Goal: Book appointment/travel/reservation

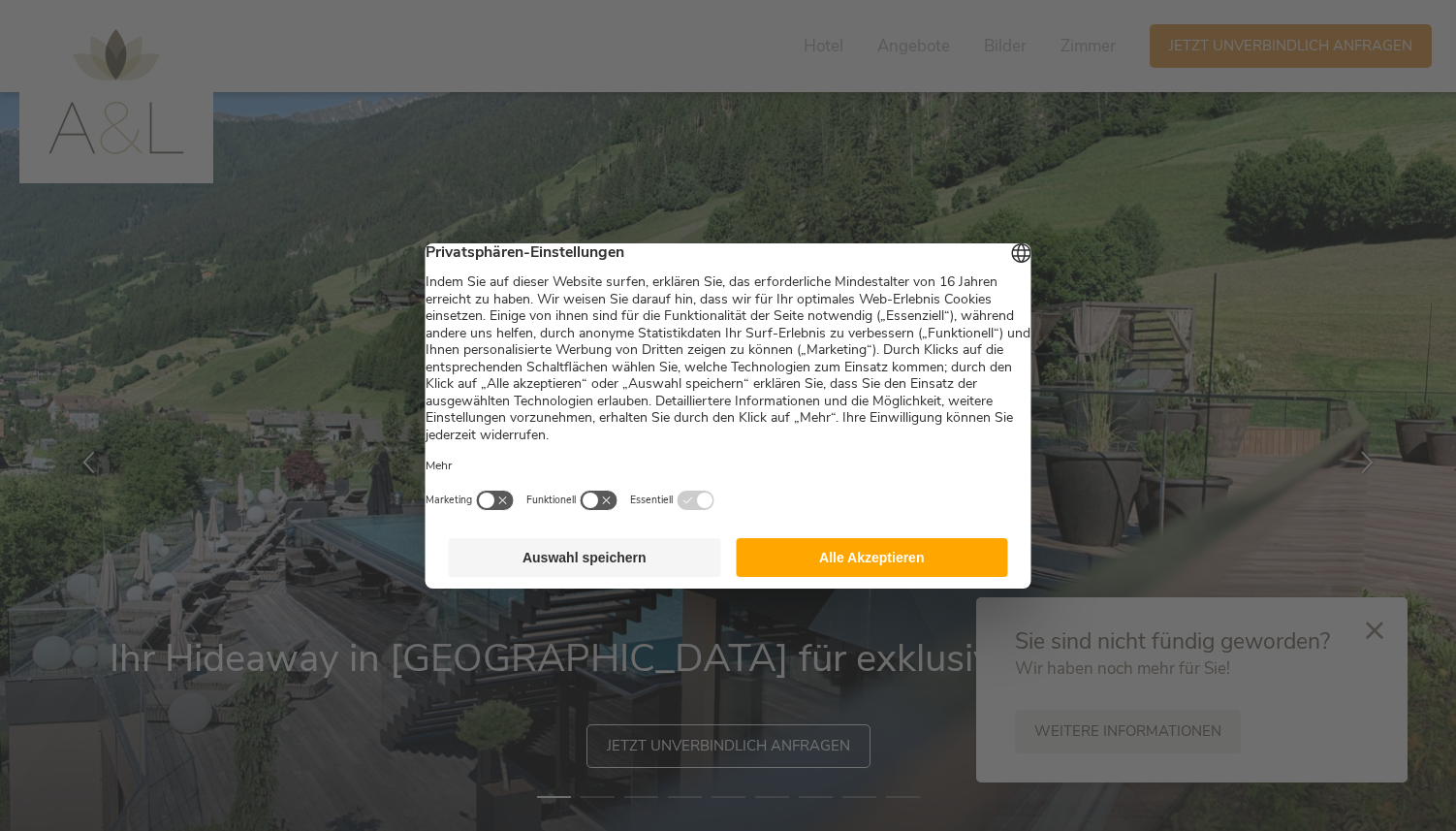
click at [712, 571] on button "Alle Akzeptieren" at bounding box center [872, 557] width 273 height 39
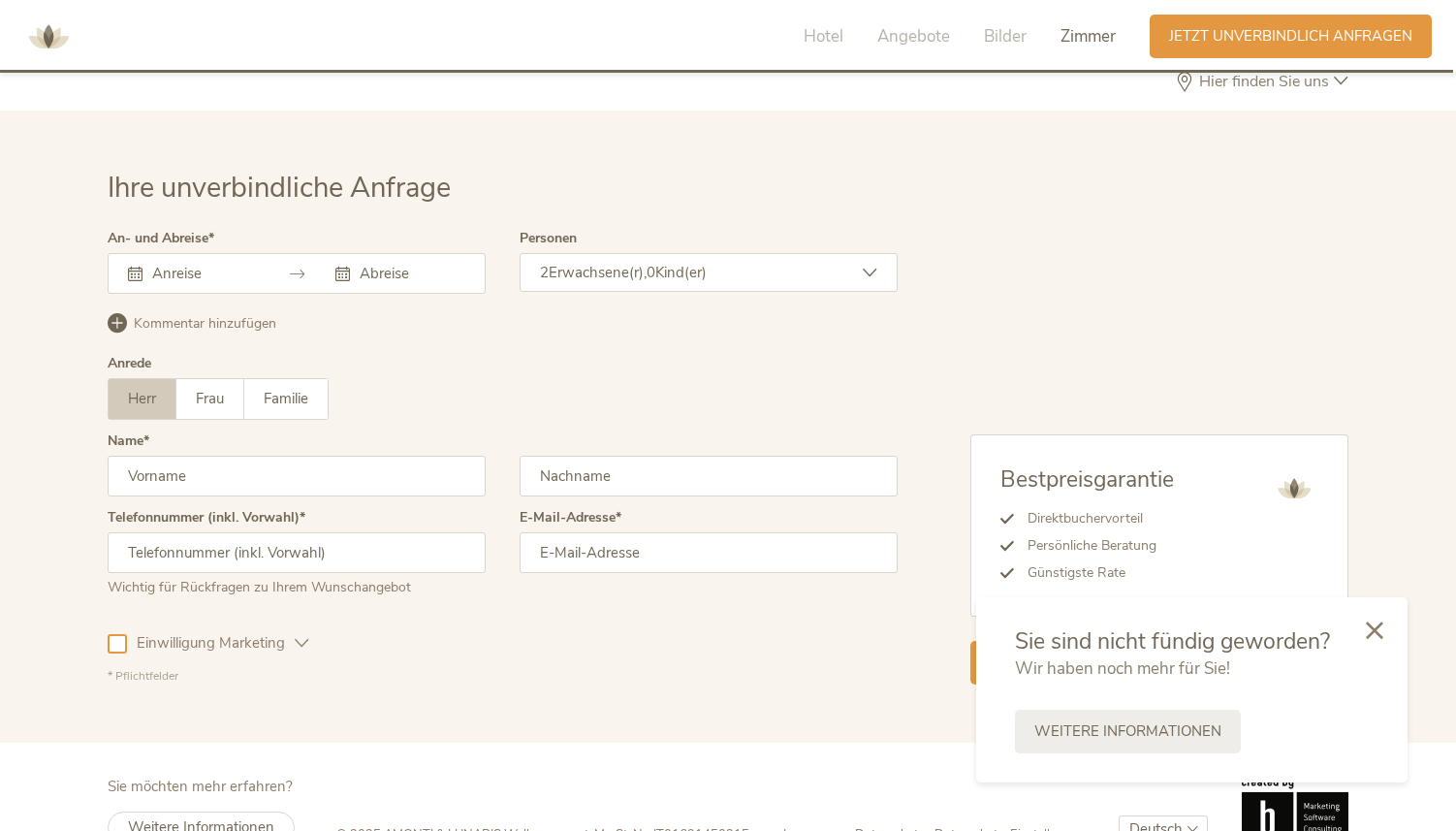
scroll to position [6731, 0]
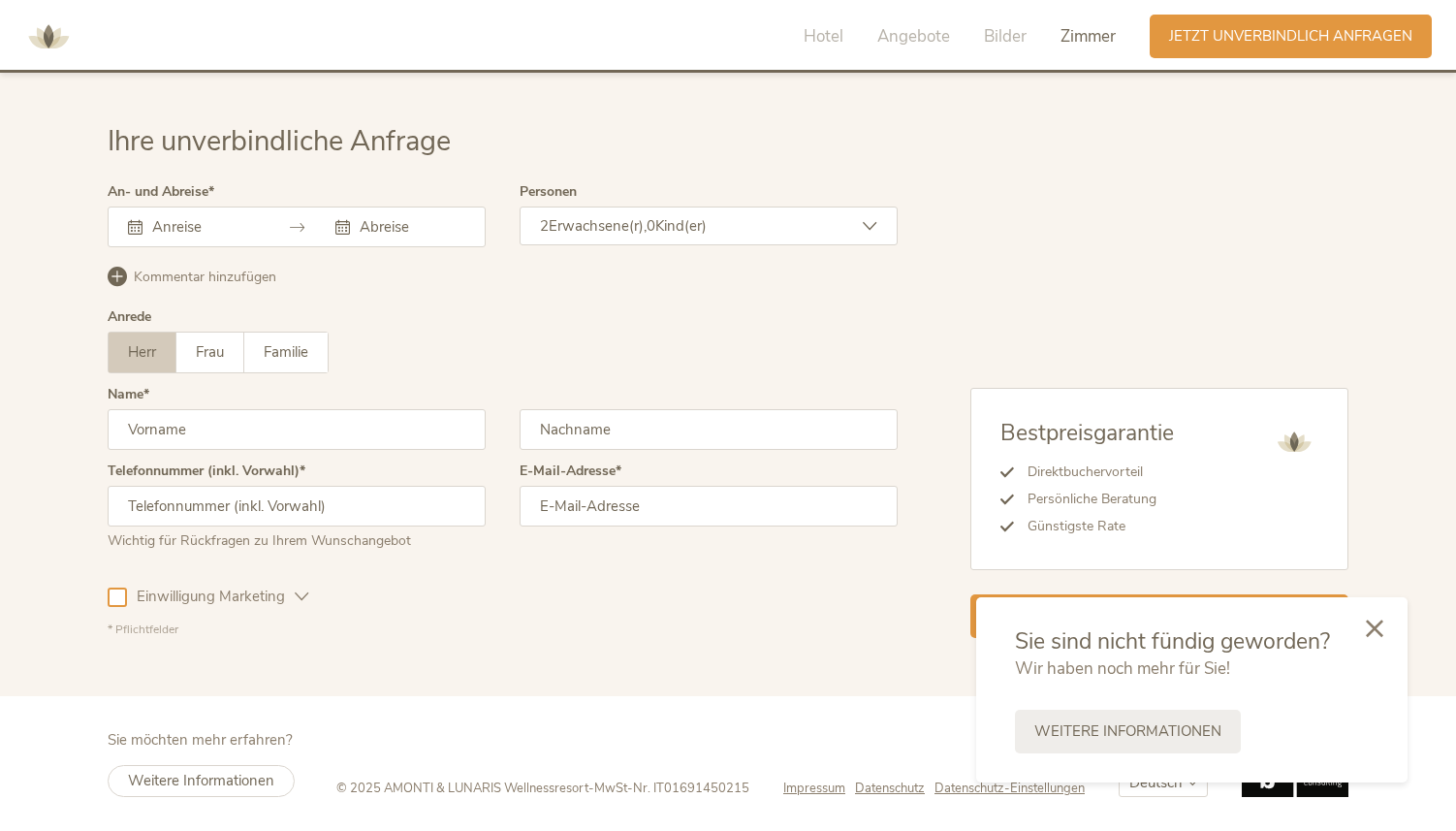
click at [712, 627] on icon at bounding box center [1375, 629] width 18 height 18
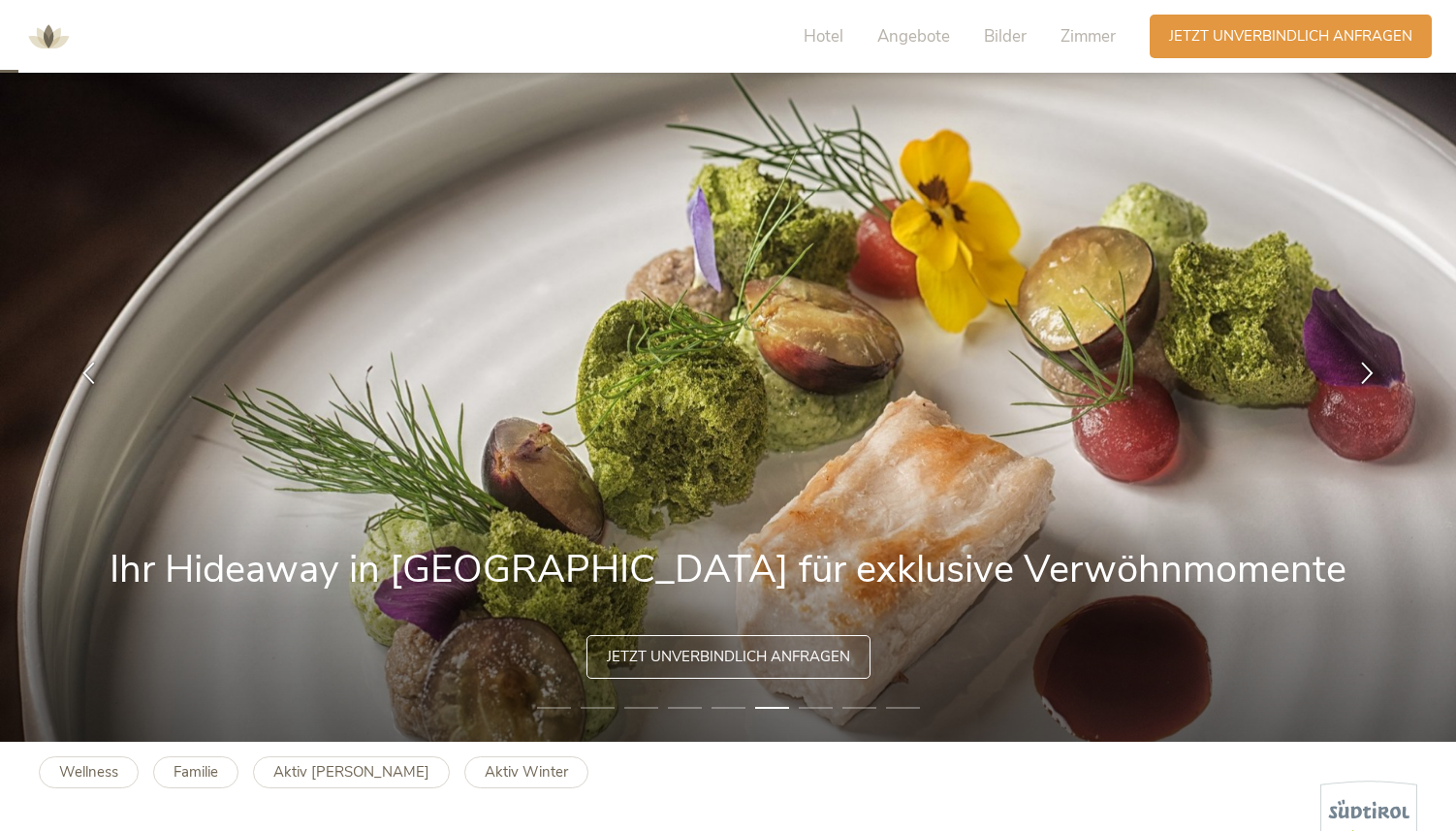
scroll to position [92, 0]
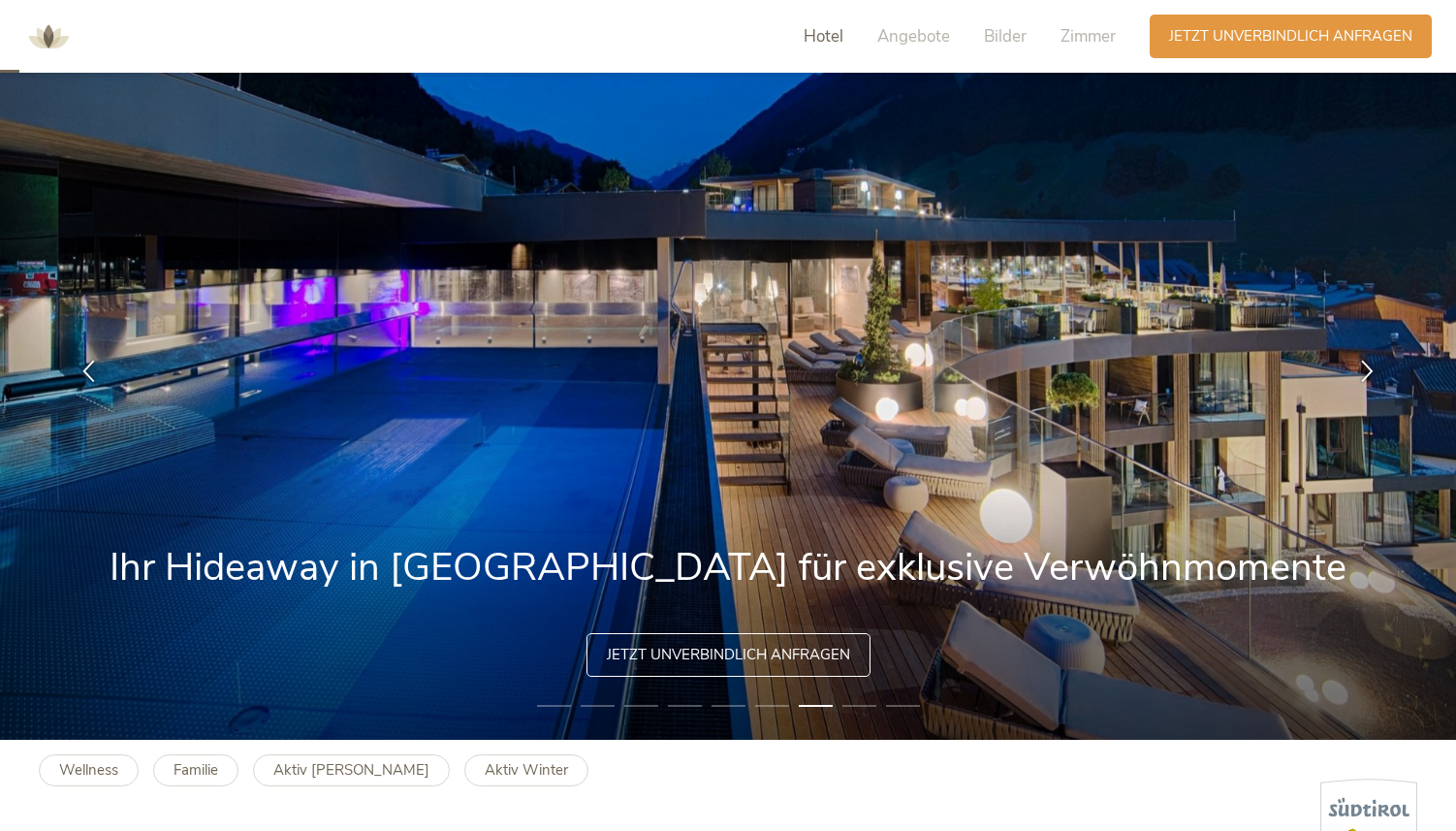
click at [712, 39] on span "Hotel" at bounding box center [824, 36] width 40 height 22
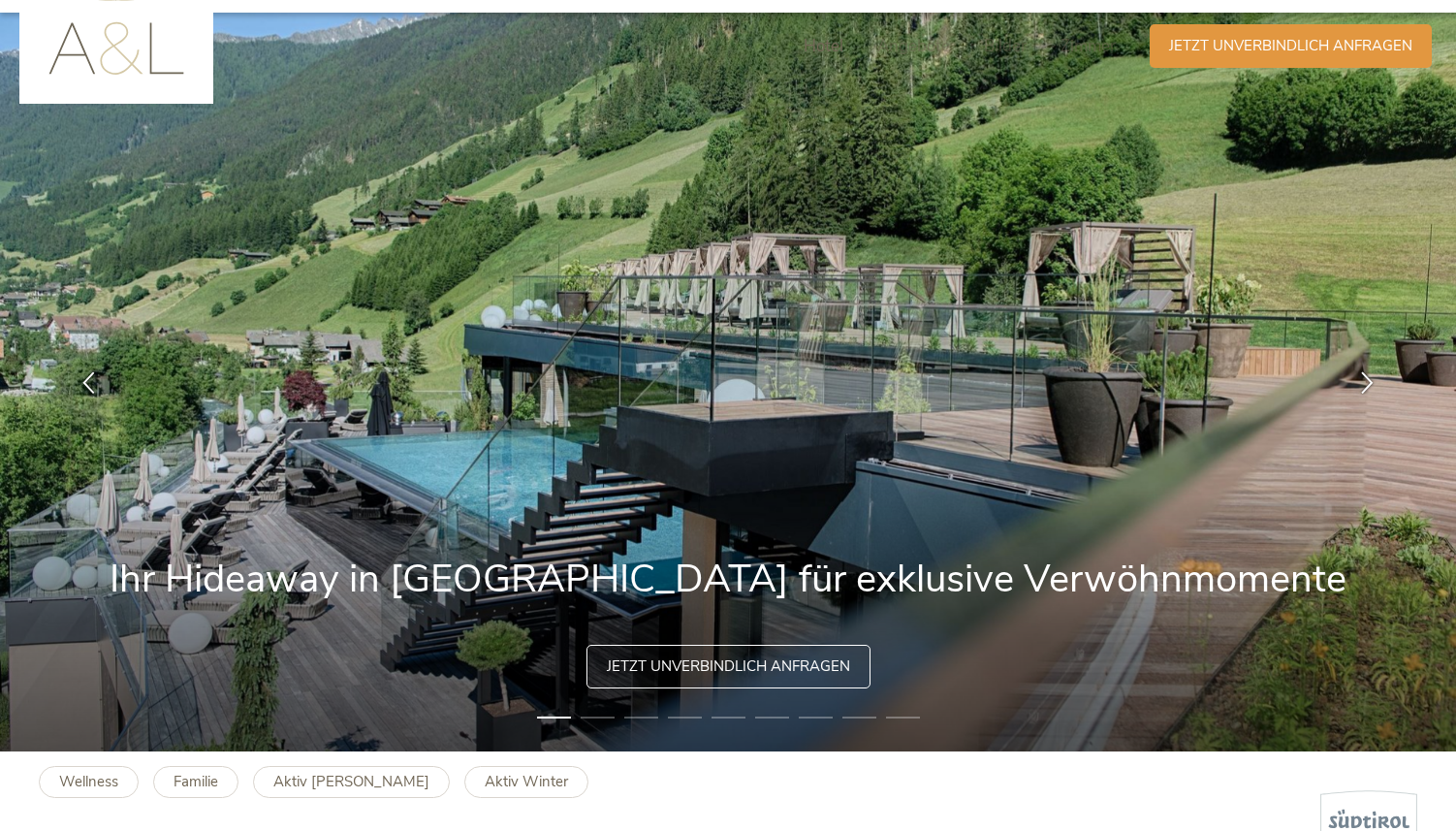
scroll to position [0, 0]
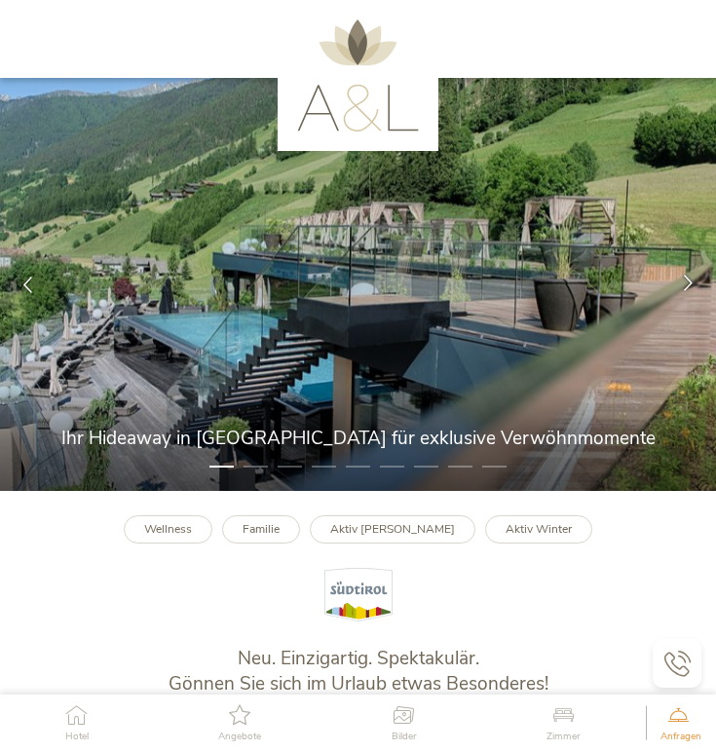
click at [692, 287] on icon at bounding box center [688, 283] width 17 height 17
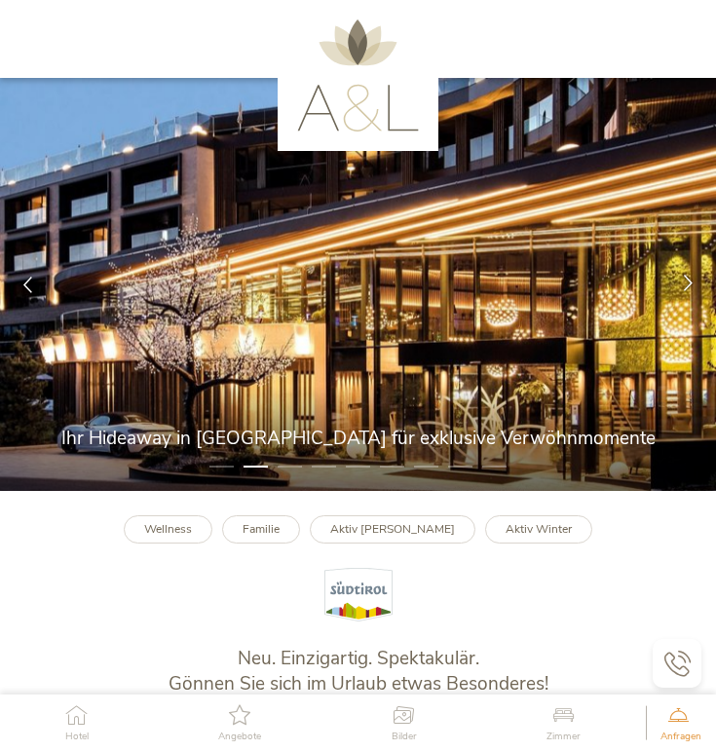
click at [692, 287] on icon at bounding box center [688, 283] width 17 height 17
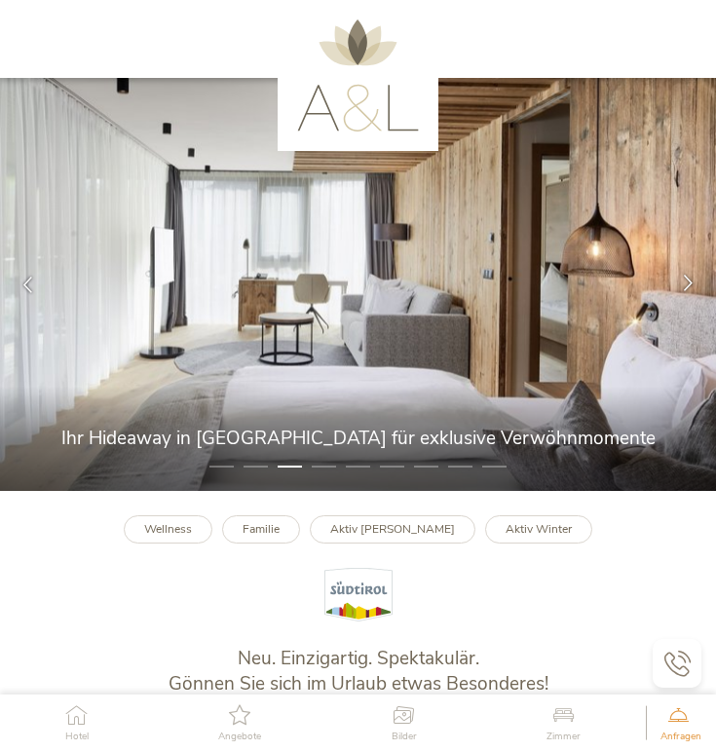
click at [692, 287] on icon at bounding box center [688, 283] width 17 height 17
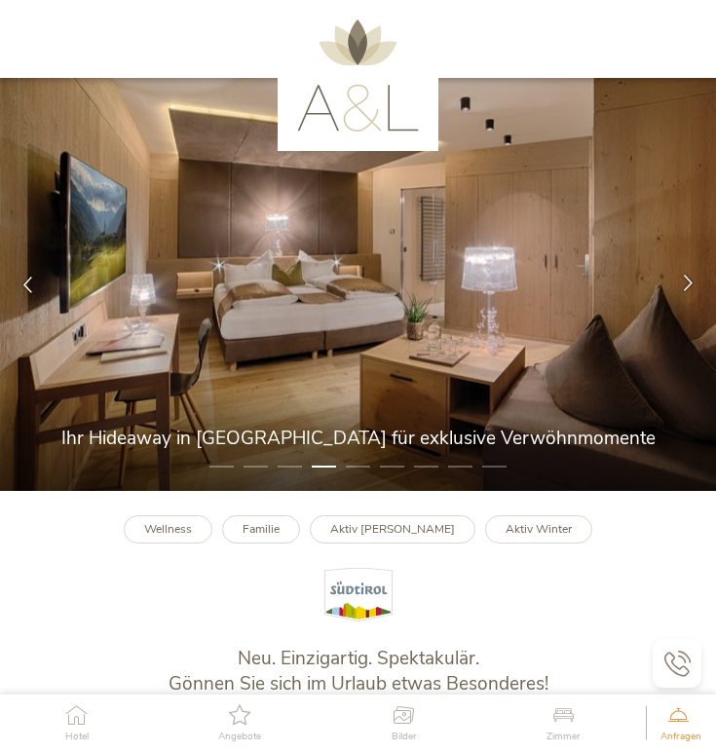
click at [692, 287] on icon at bounding box center [688, 283] width 17 height 17
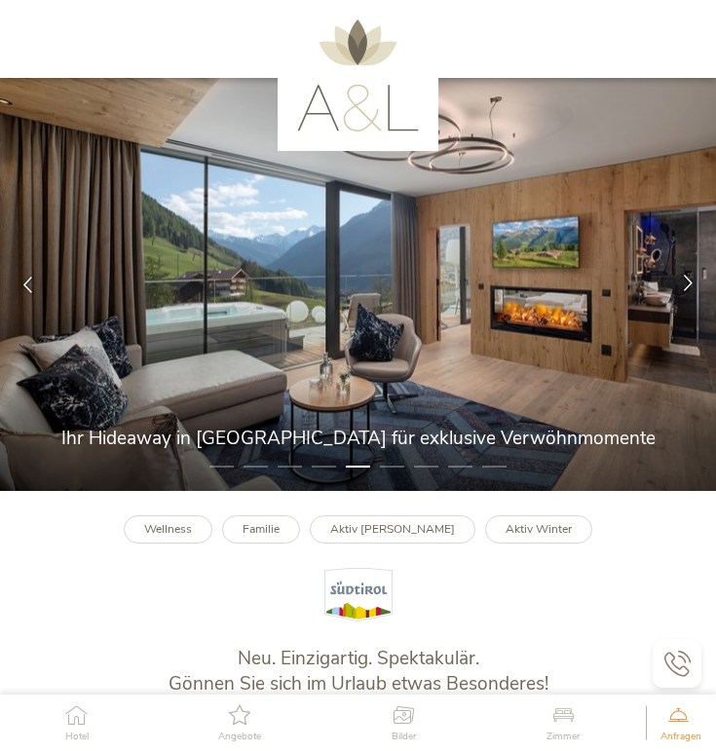
click at [692, 287] on icon at bounding box center [688, 283] width 17 height 17
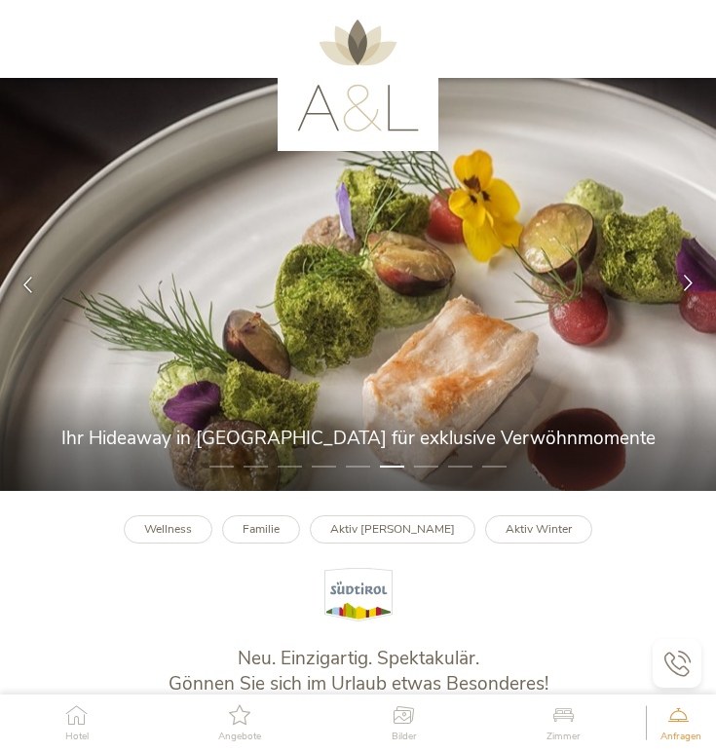
click at [692, 287] on icon at bounding box center [688, 283] width 17 height 17
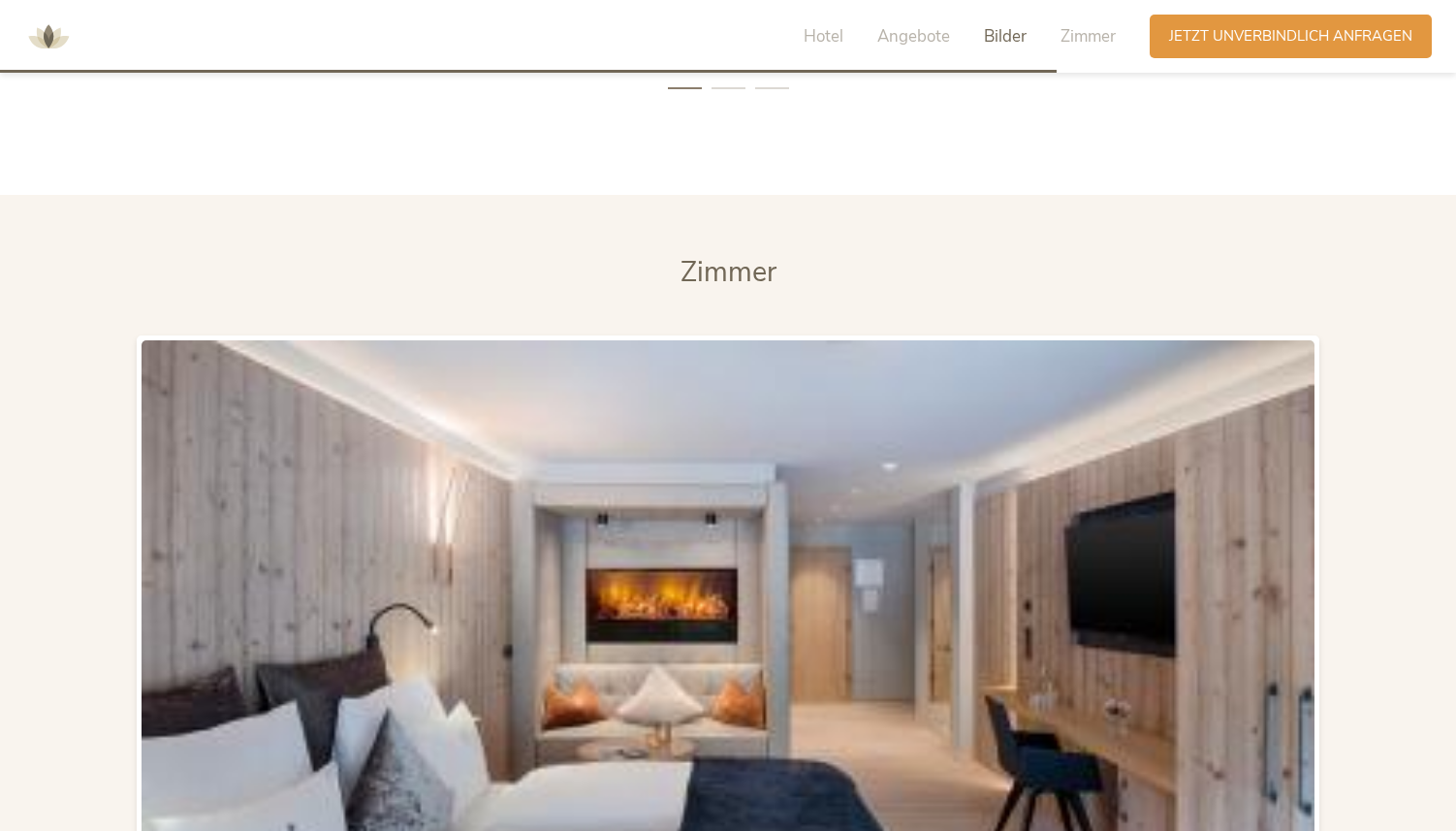
scroll to position [4888, 0]
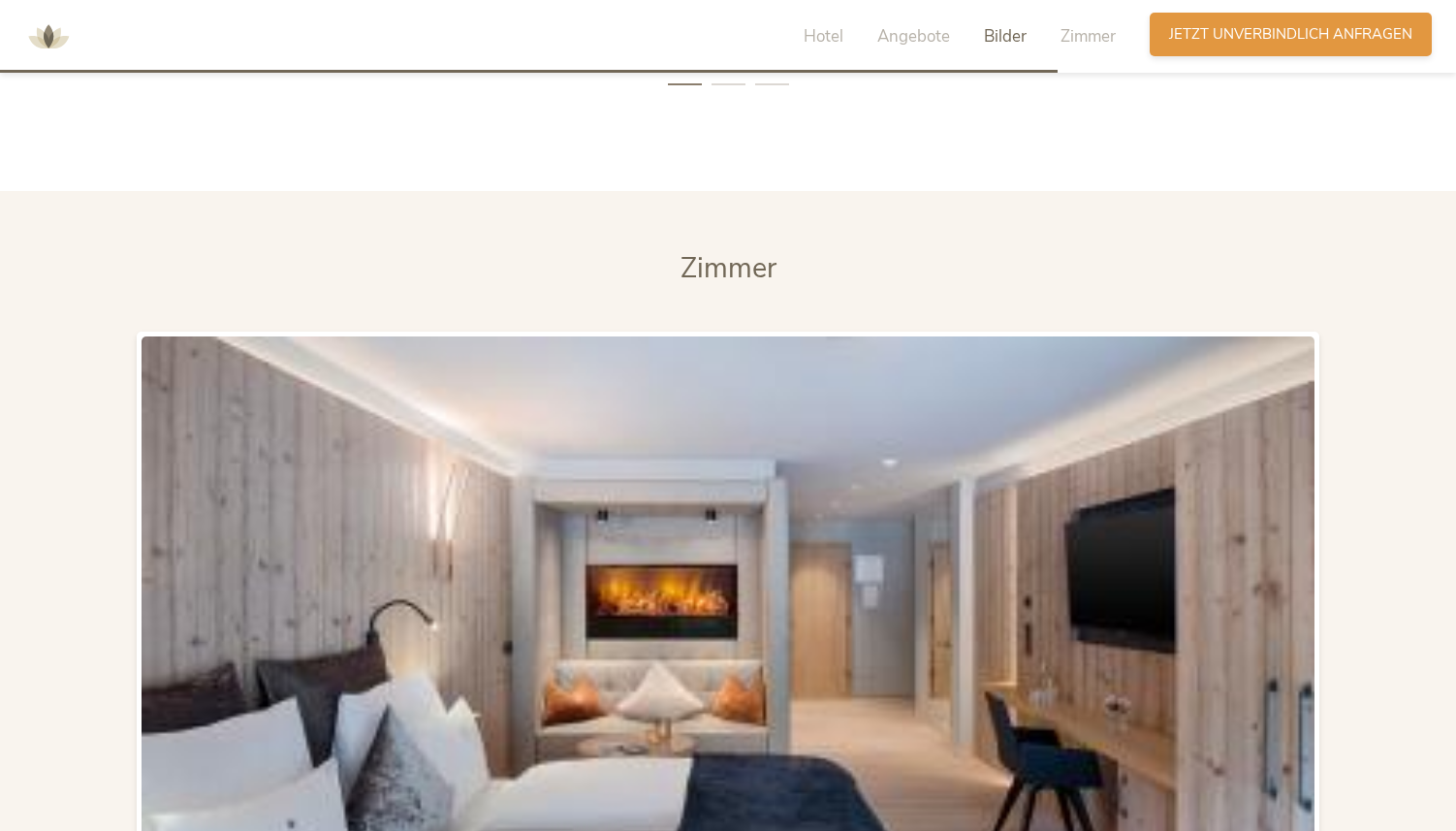
click at [712, 30] on span "Jetzt unverbindlich anfragen" at bounding box center [1291, 34] width 243 height 20
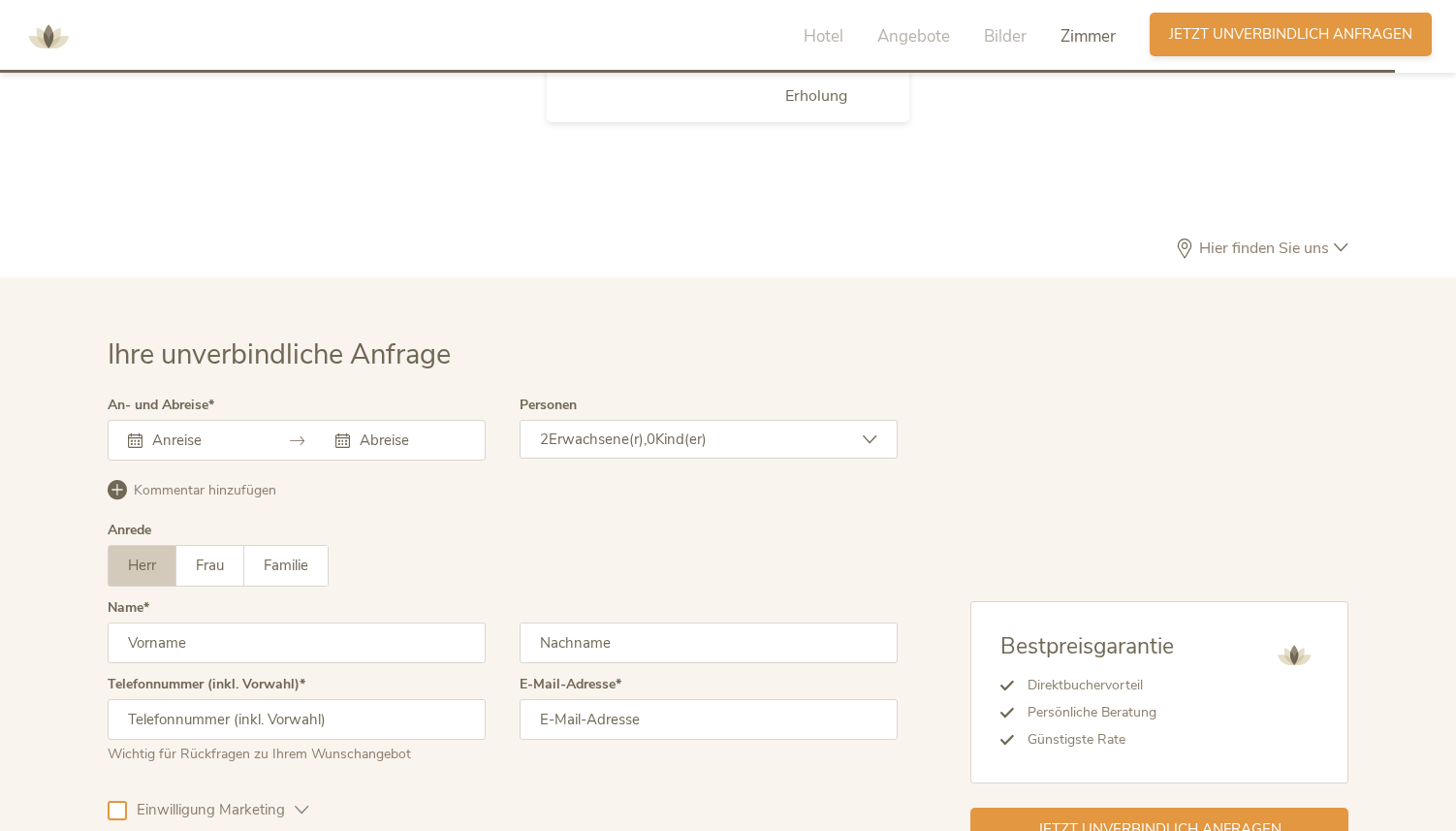
scroll to position [6731, 0]
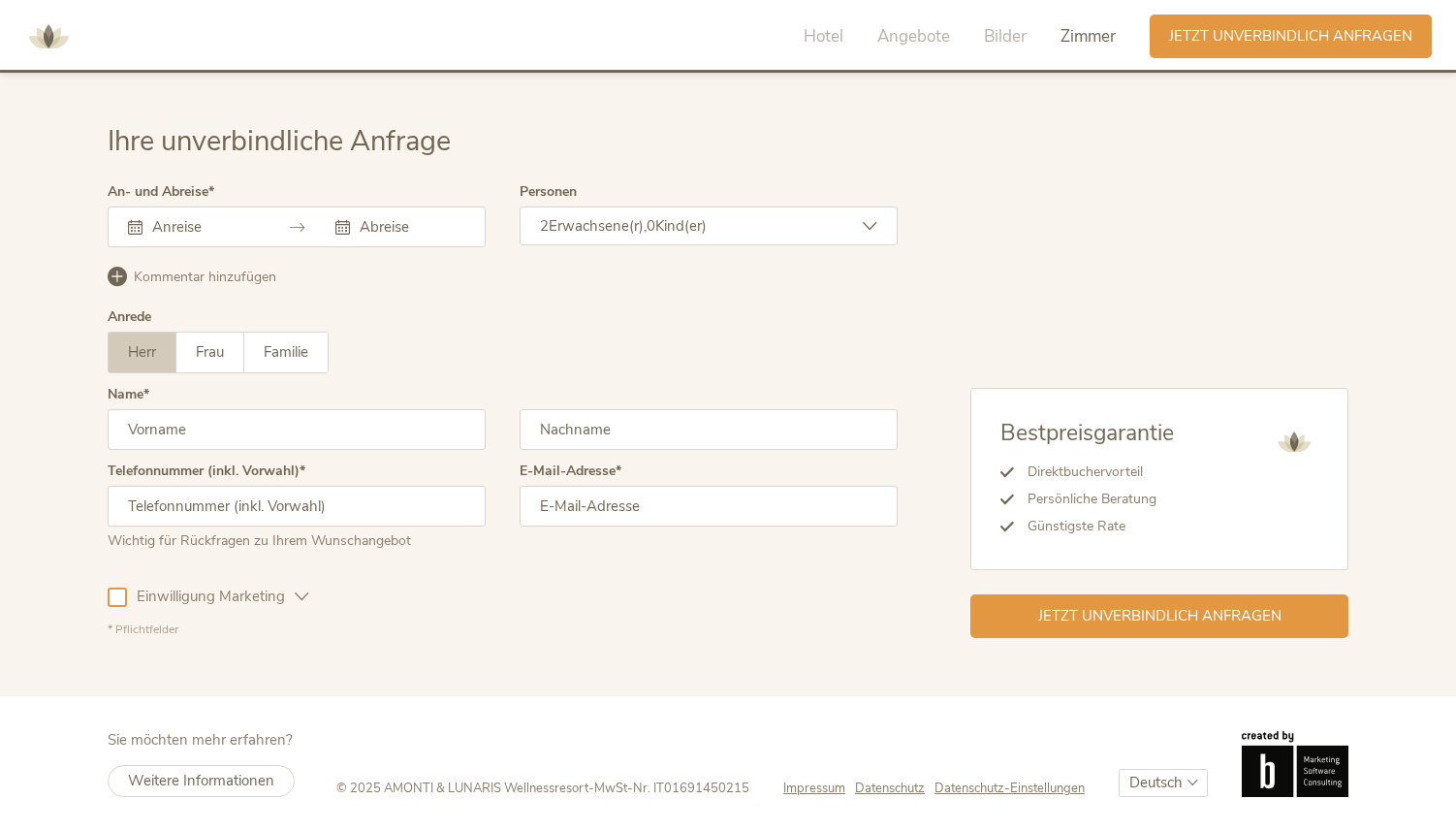
click at [132, 229] on icon at bounding box center [135, 227] width 15 height 15
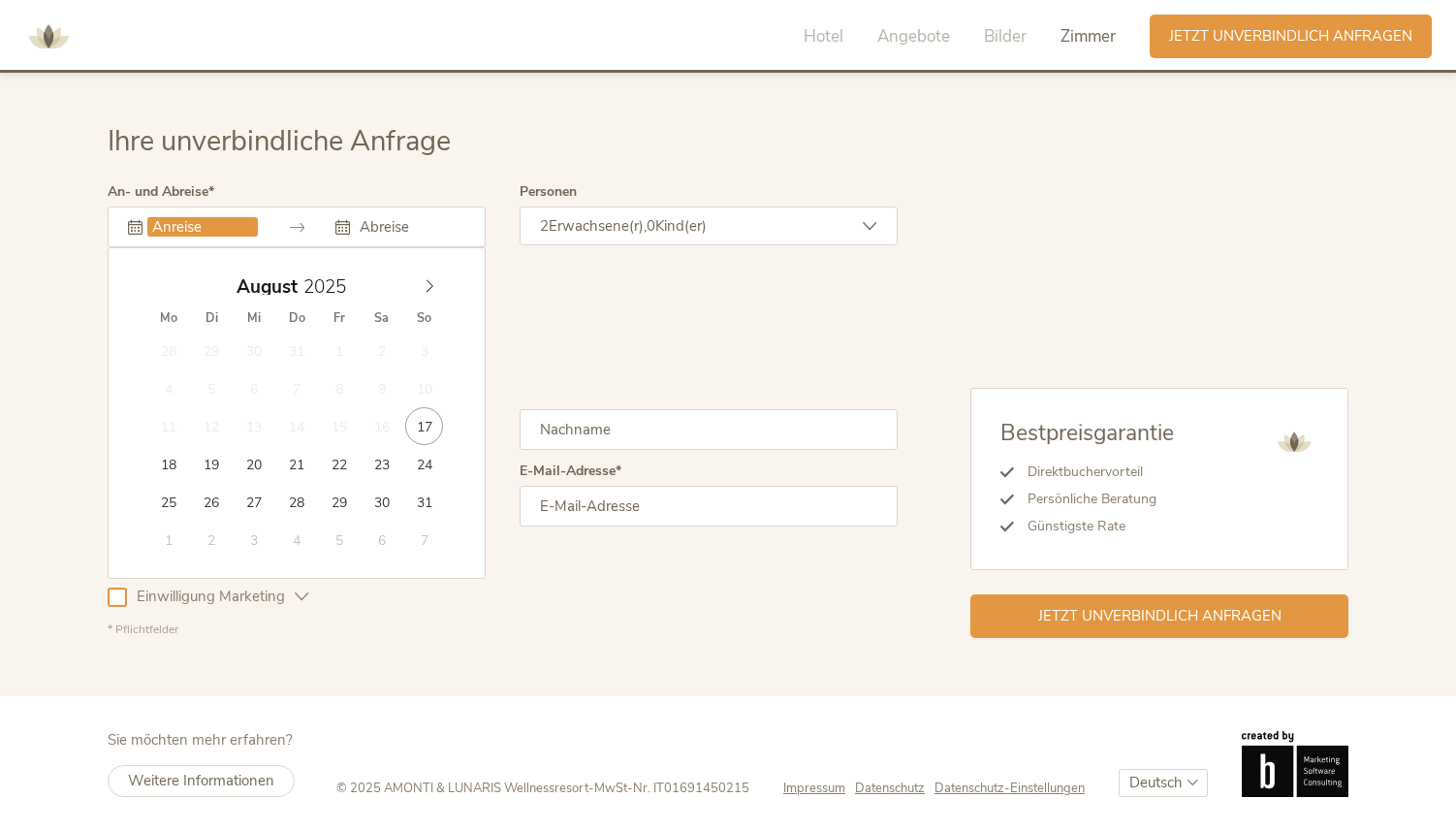
click at [170, 227] on input "text" at bounding box center [202, 226] width 111 height 19
click at [428, 282] on icon at bounding box center [429, 286] width 14 height 14
click at [164, 285] on div "September 2025" at bounding box center [297, 286] width 299 height 37
click at [427, 284] on icon at bounding box center [429, 286] width 14 height 14
type input "21.09.2025"
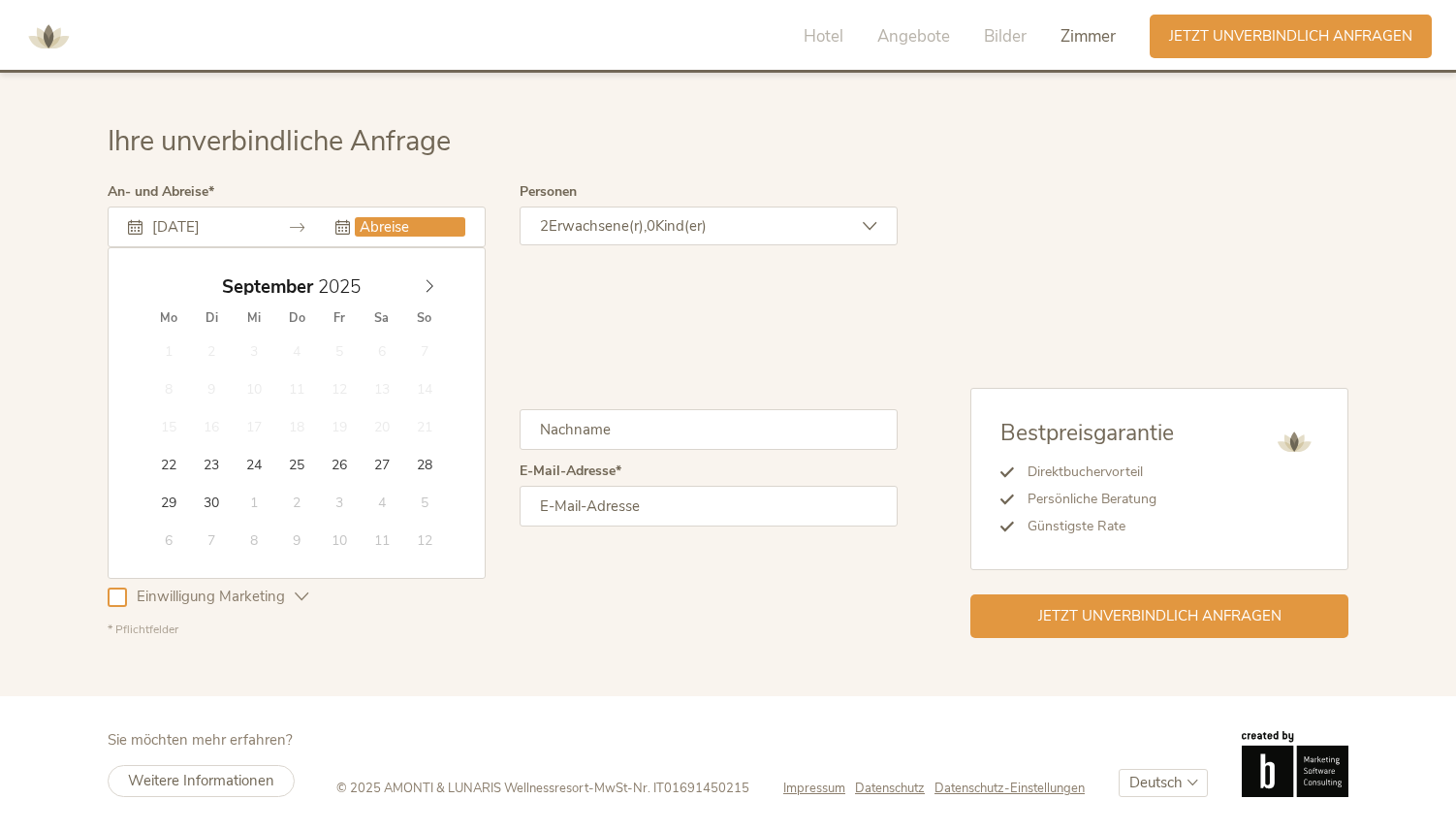
click at [379, 232] on input "text" at bounding box center [409, 226] width 111 height 19
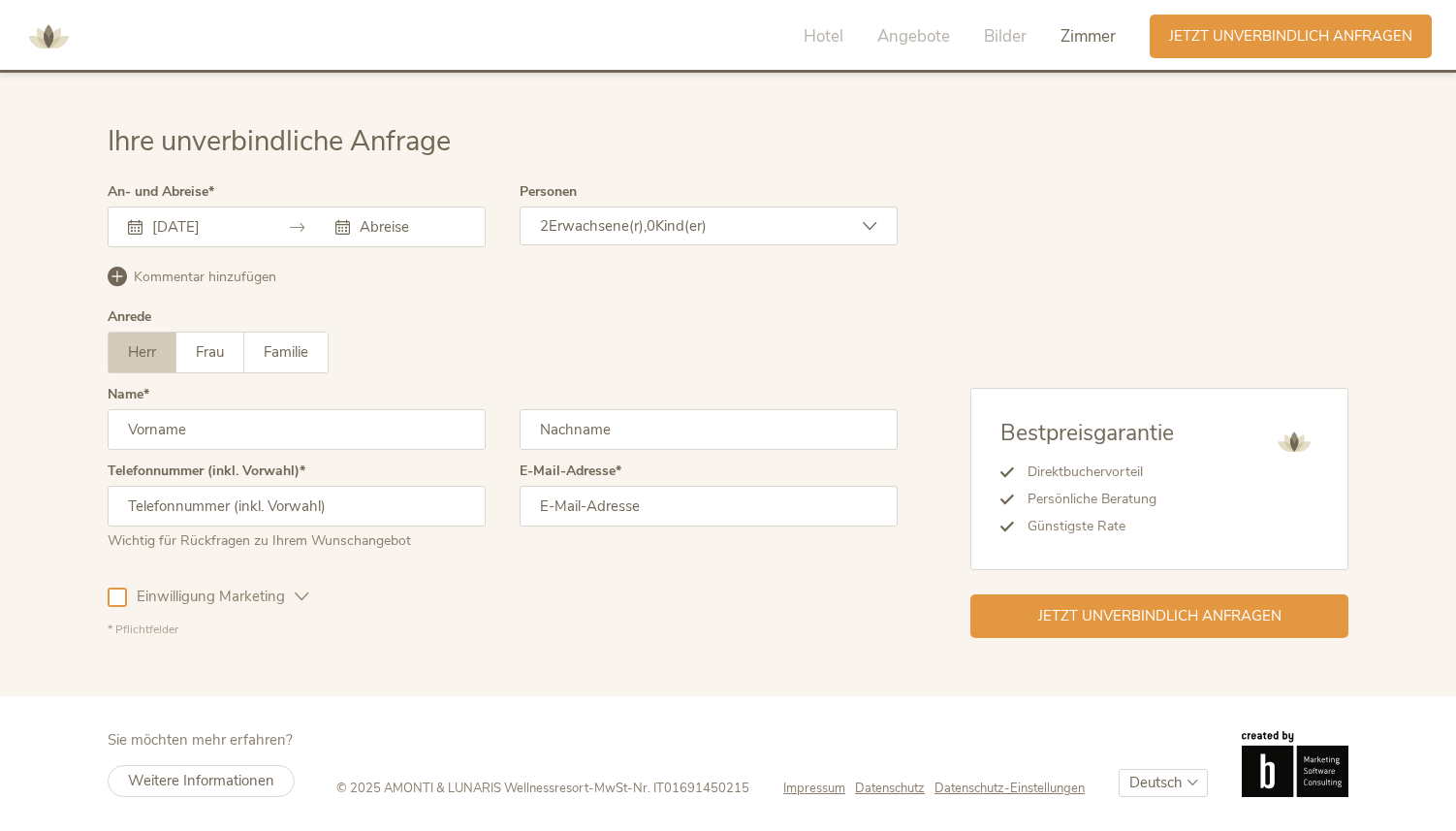
click at [344, 226] on icon at bounding box center [343, 227] width 15 height 15
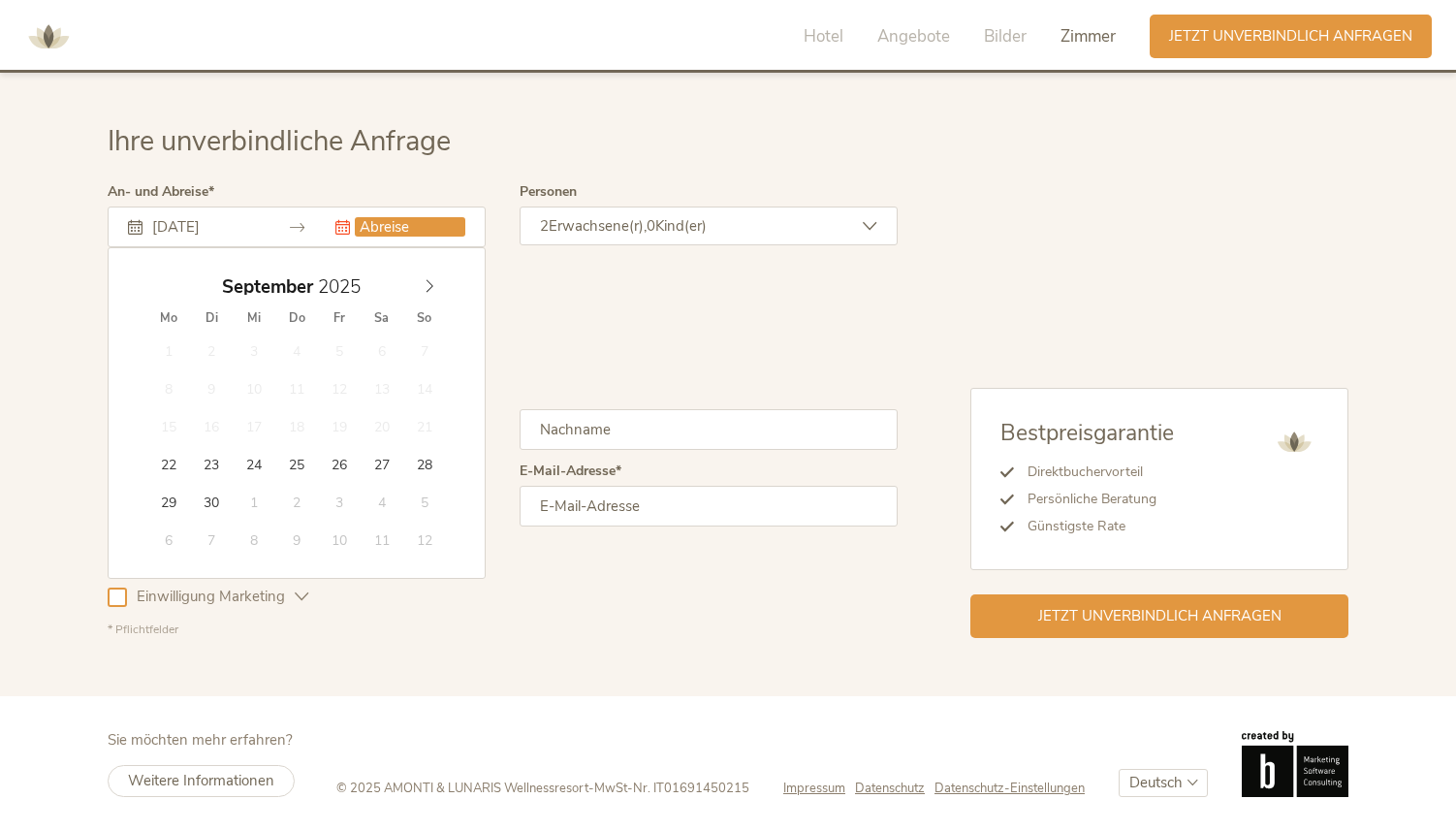
click at [426, 221] on input "text" at bounding box center [409, 226] width 111 height 19
click at [437, 281] on span at bounding box center [429, 281] width 33 height 27
click at [627, 433] on input "text" at bounding box center [709, 429] width 378 height 41
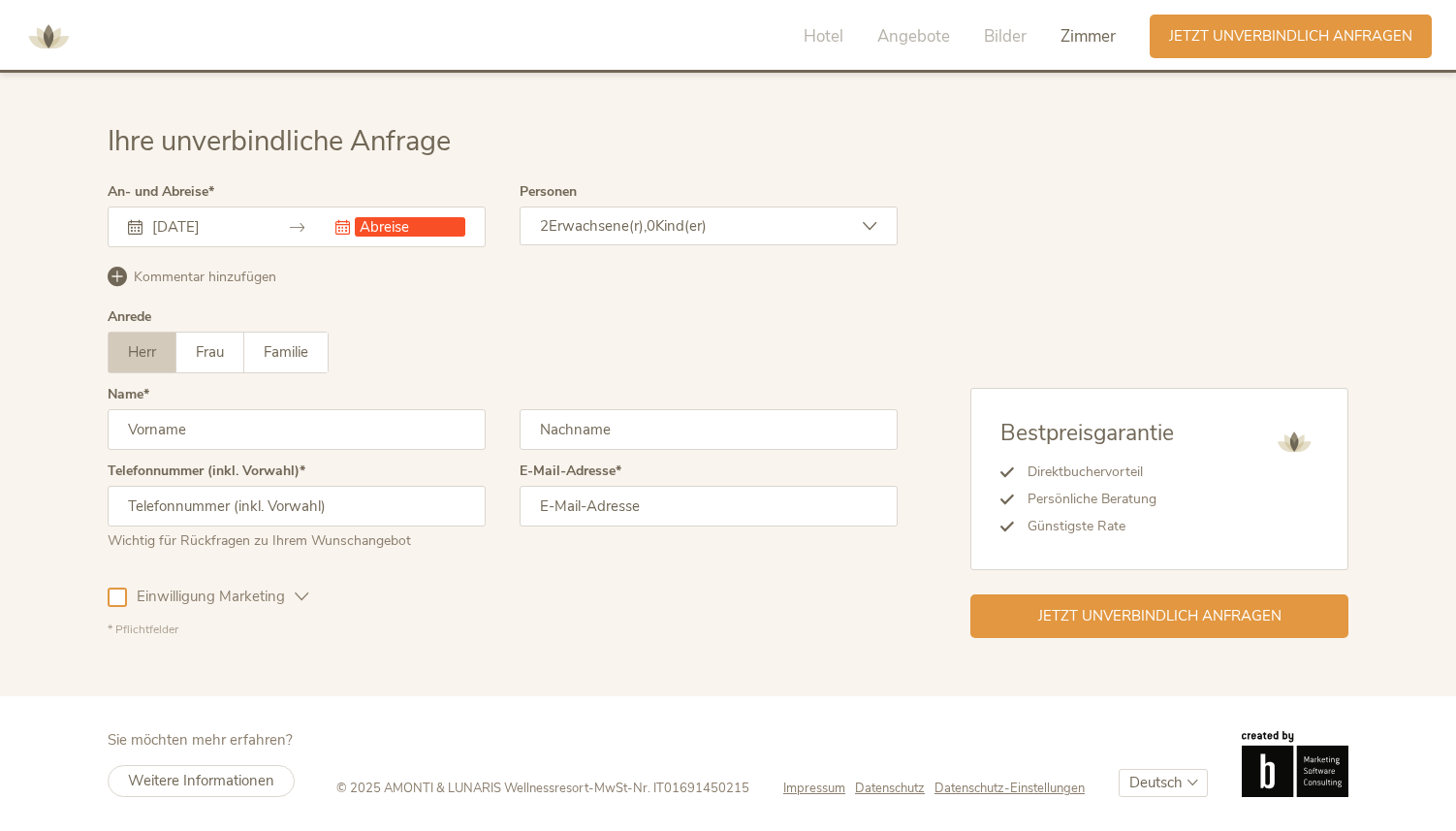
type input "Zemp"
type input "Fernanda"
type input "0793252821"
click at [384, 226] on input "text" at bounding box center [409, 226] width 111 height 19
click at [131, 232] on icon at bounding box center [135, 227] width 15 height 15
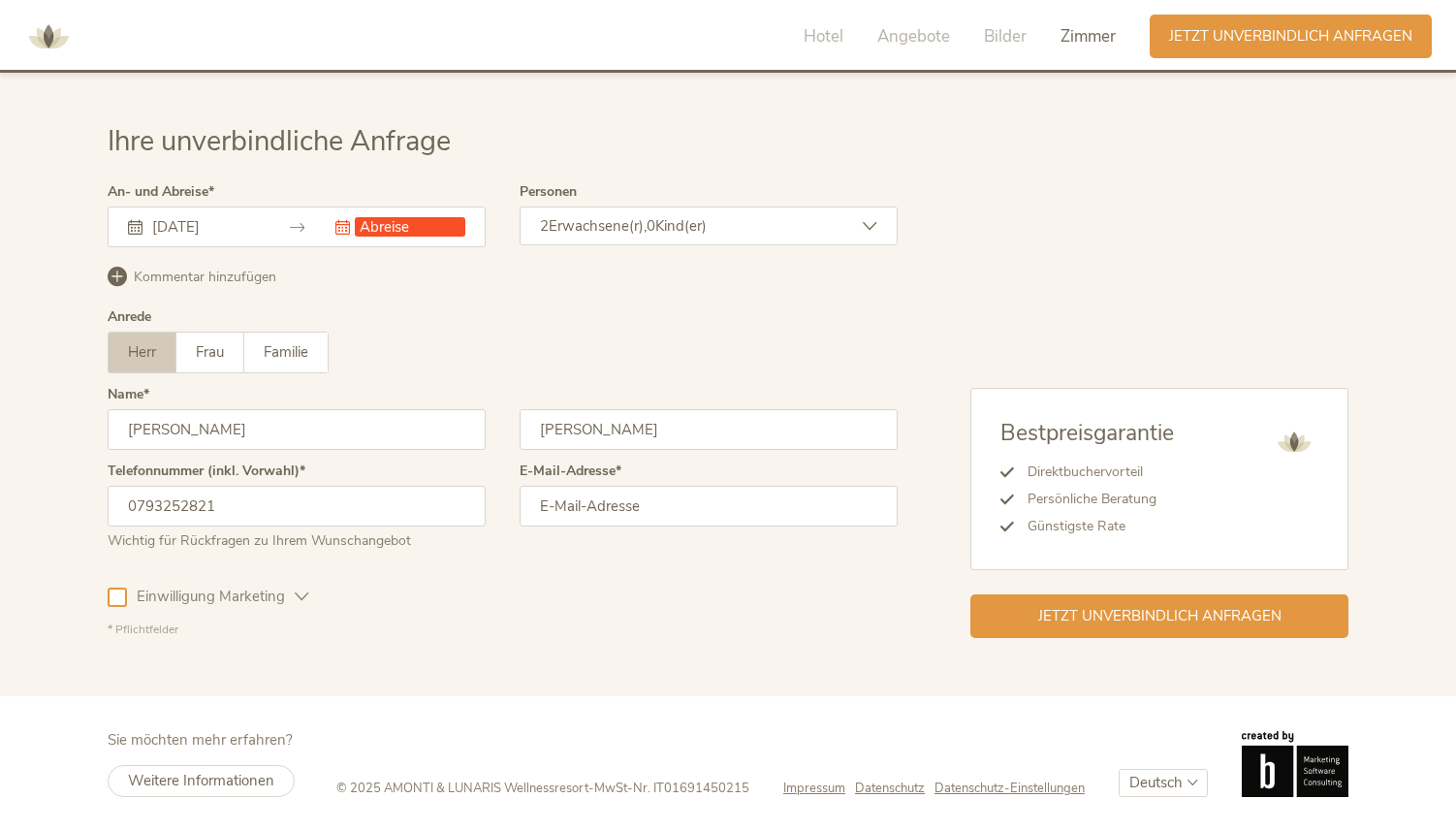
click at [134, 224] on icon at bounding box center [135, 227] width 15 height 15
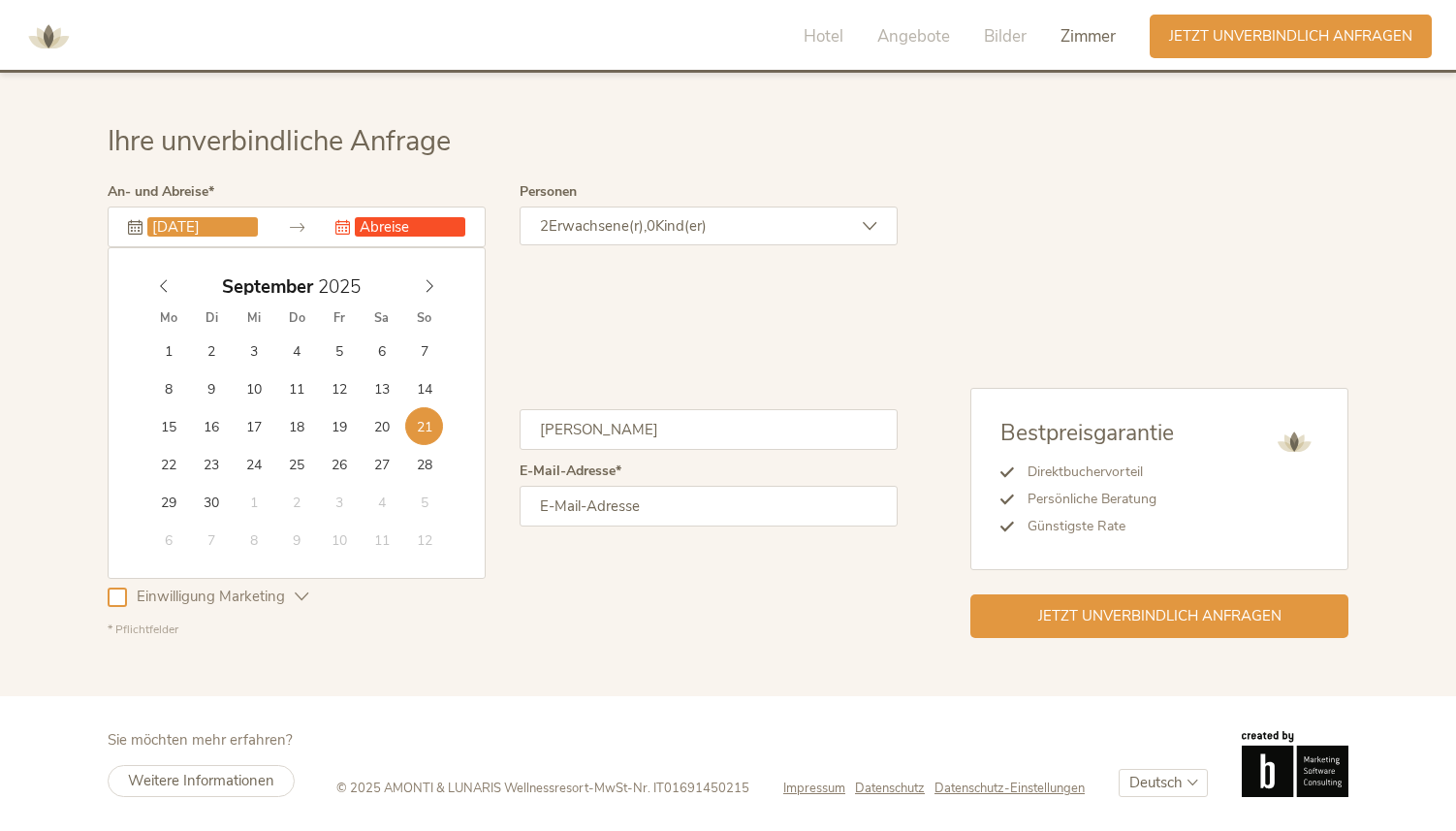
click at [178, 232] on input "21.09.2025" at bounding box center [202, 226] width 111 height 19
type input "22.09.2025"
click at [401, 229] on input "text" at bounding box center [409, 226] width 111 height 19
click at [387, 226] on input "text" at bounding box center [409, 226] width 111 height 19
click at [435, 284] on icon at bounding box center [429, 286] width 14 height 14
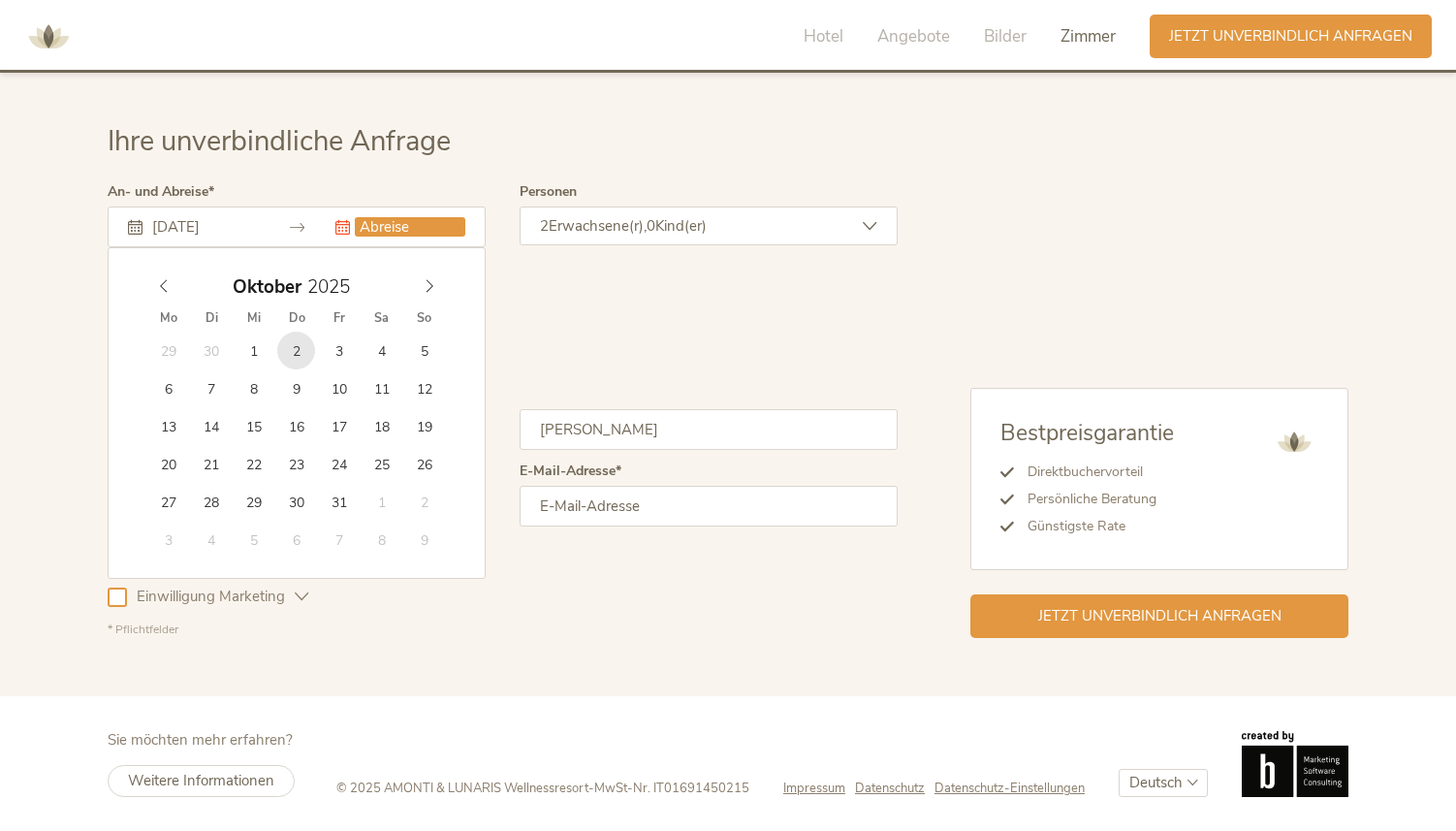
type input "02.10.2025"
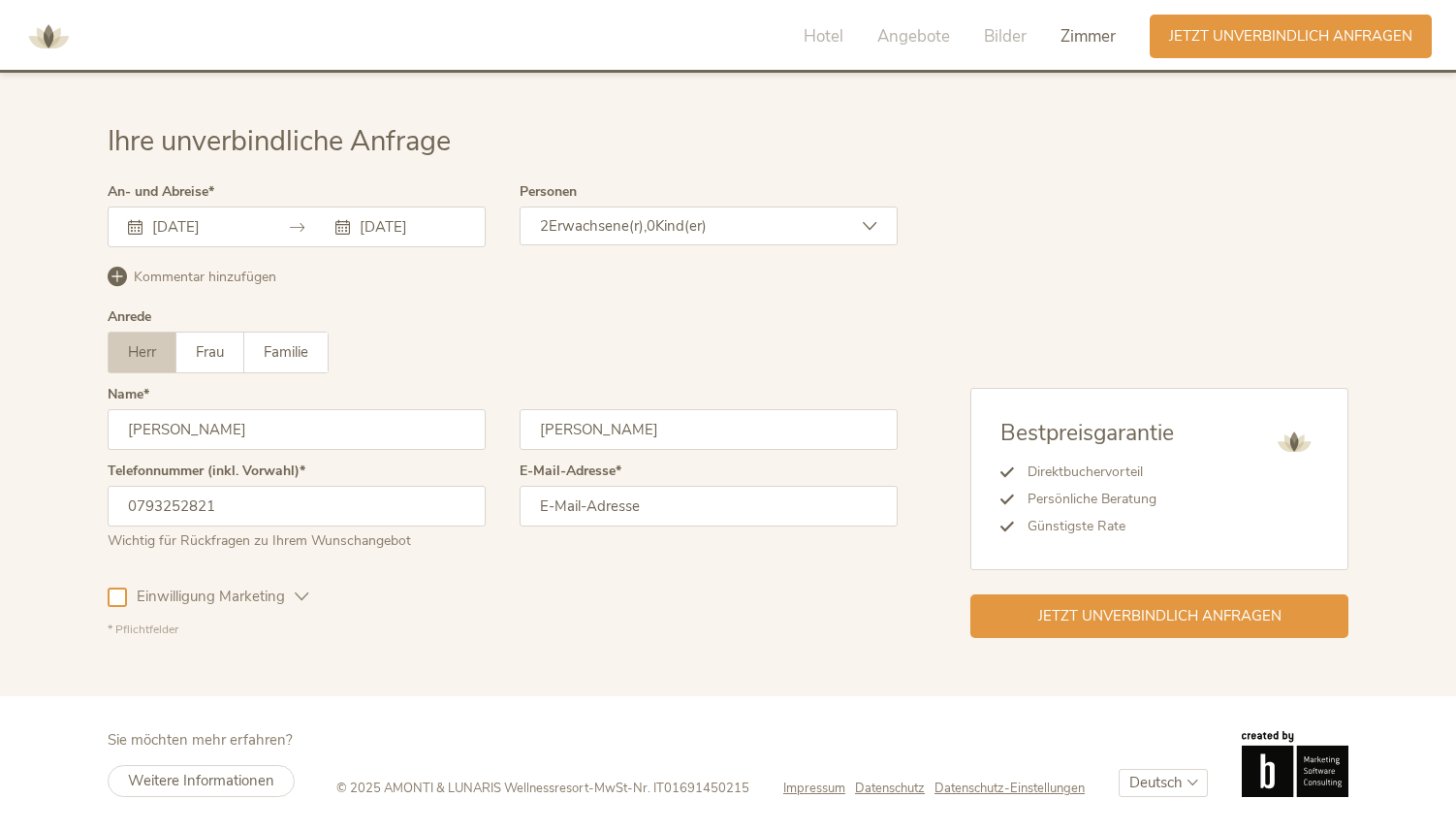
click at [605, 508] on input "email" at bounding box center [709, 506] width 378 height 41
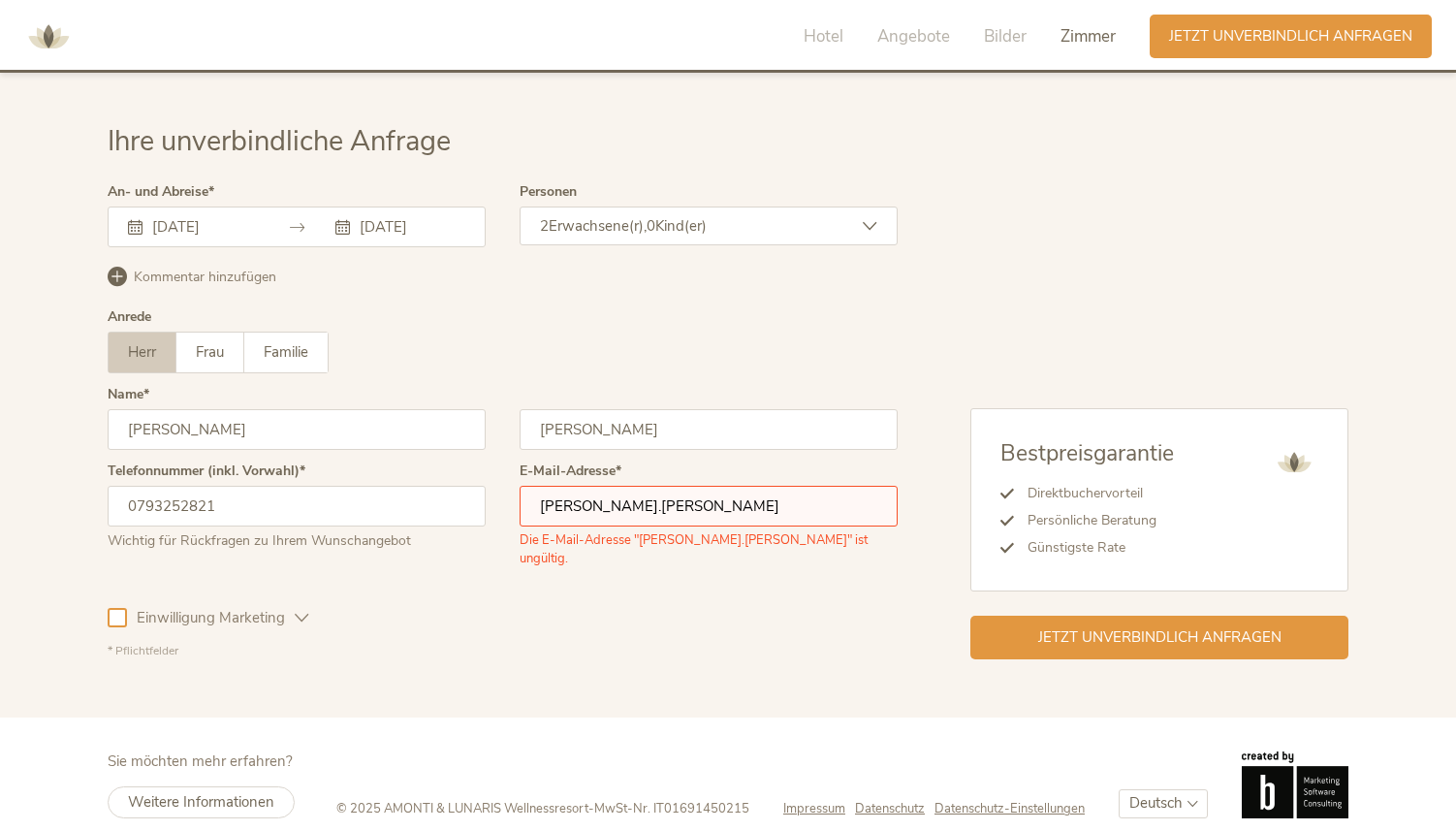
click at [645, 513] on input "fernanda.zemp" at bounding box center [709, 506] width 378 height 41
type input "fernanda.zemp@bluewin.ch"
click button "Jetzt anmelden" at bounding box center [0, 0] width 0 height 0
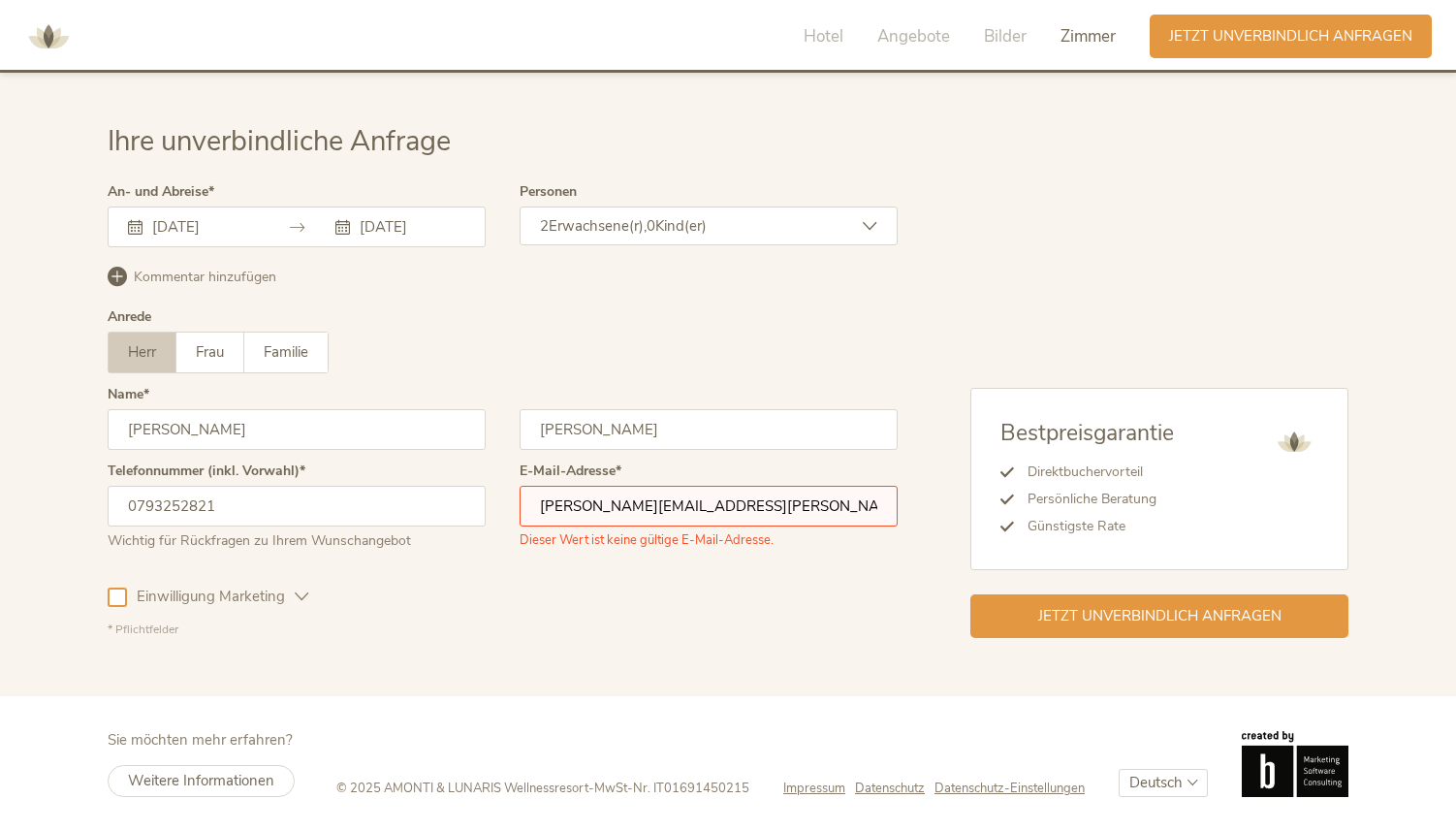
click at [581, 611] on div "Einwilligung Marketing Einwilligung Profilierung" at bounding box center [502, 594] width 790 height 56
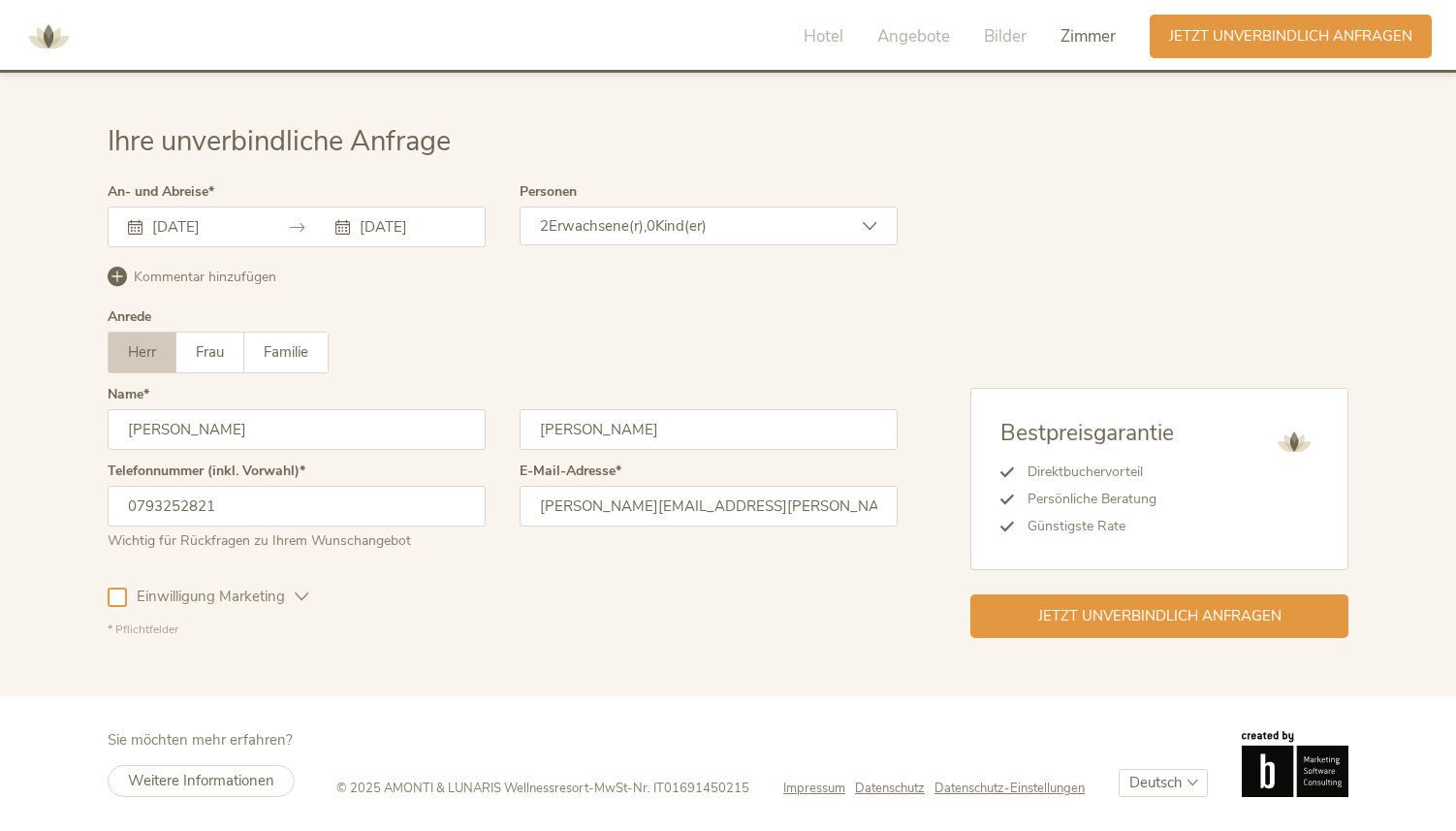
click at [118, 598] on div at bounding box center [117, 597] width 19 height 19
click at [203, 350] on span "Frau" at bounding box center [210, 352] width 28 height 19
click at [206, 429] on input "Fernanda" at bounding box center [297, 429] width 378 height 41
click at [561, 576] on div "Einwilligung Marketing Einwilligung Profilierung" at bounding box center [502, 594] width 790 height 56
click at [712, 615] on span "Jetzt unverbindlich anfragen" at bounding box center [1160, 615] width 243 height 20
